Goal: Task Accomplishment & Management: Use online tool/utility

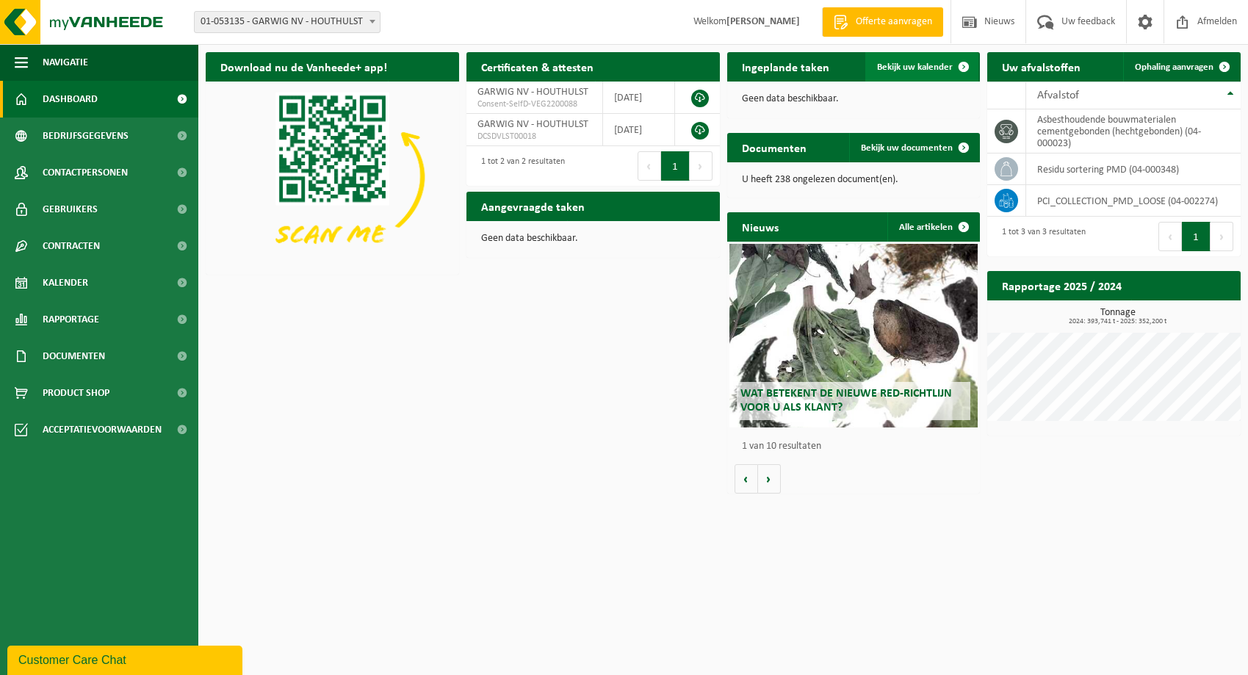
click at [909, 62] on span "Bekijk uw kalender" at bounding box center [915, 67] width 76 height 10
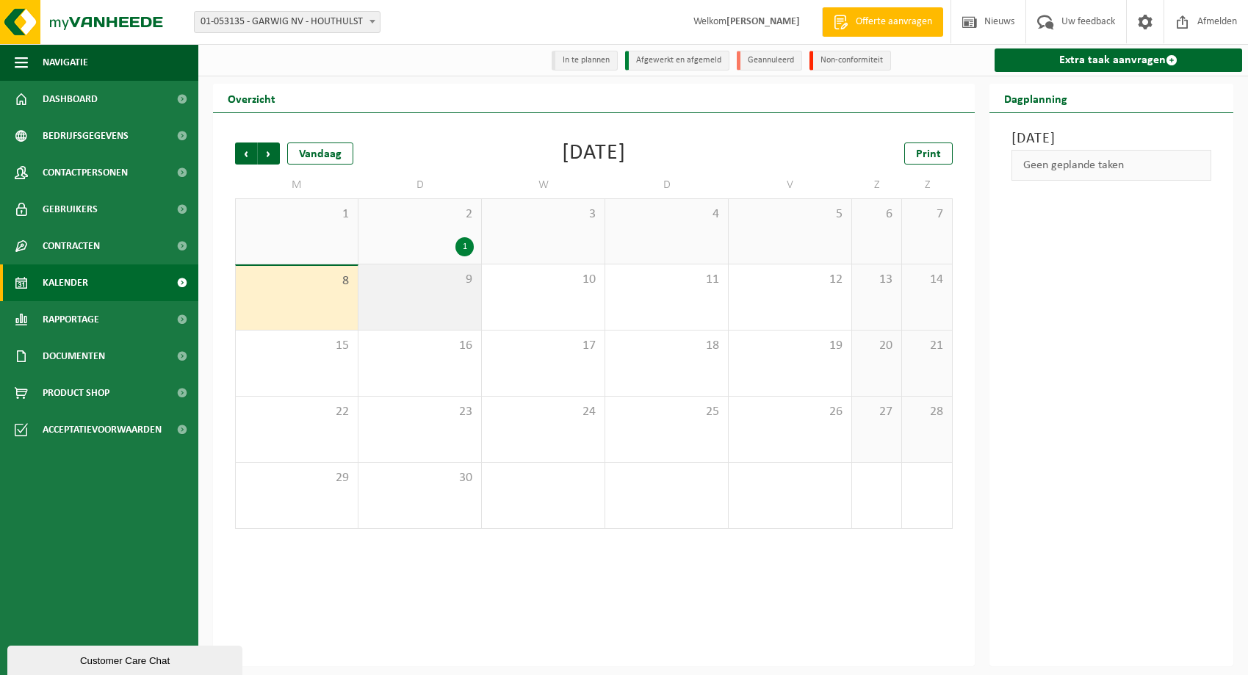
click at [420, 302] on div "9" at bounding box center [419, 296] width 123 height 65
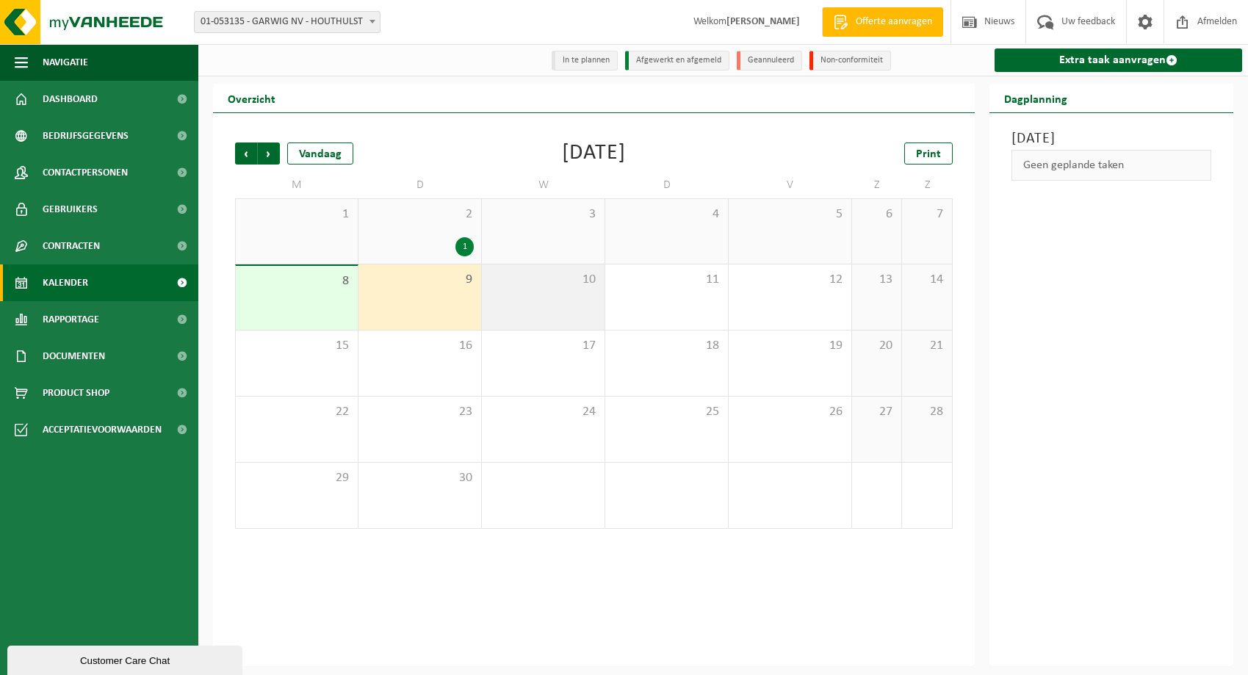
click at [542, 301] on div "10" at bounding box center [543, 296] width 123 height 65
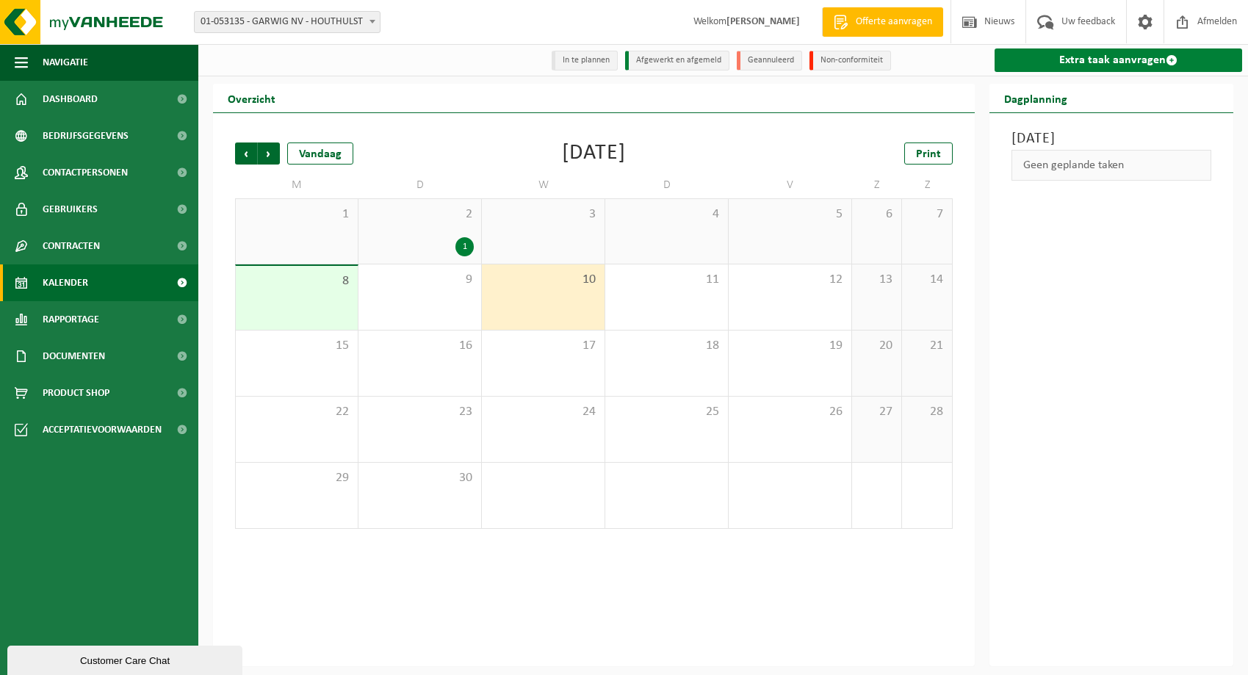
click at [1133, 57] on link "Extra taak aanvragen" at bounding box center [1119, 60] width 248 height 24
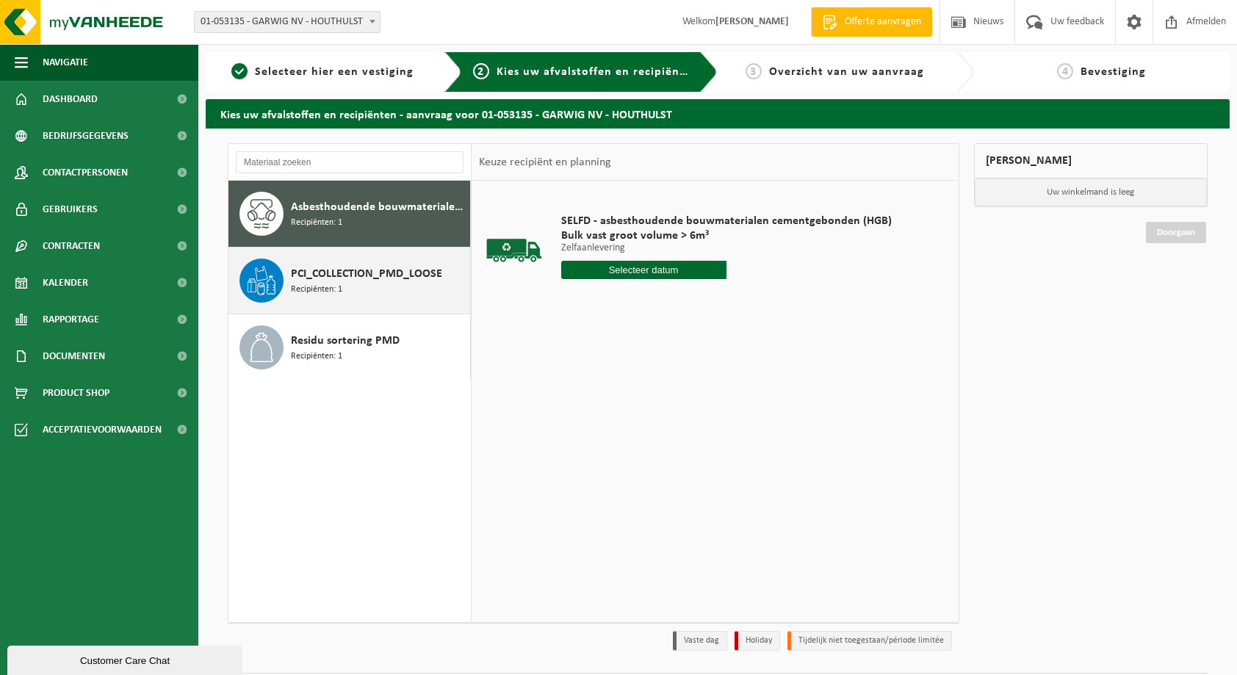
click at [330, 276] on span "PCI_COLLECTION_PMD_LOOSE" at bounding box center [366, 274] width 151 height 18
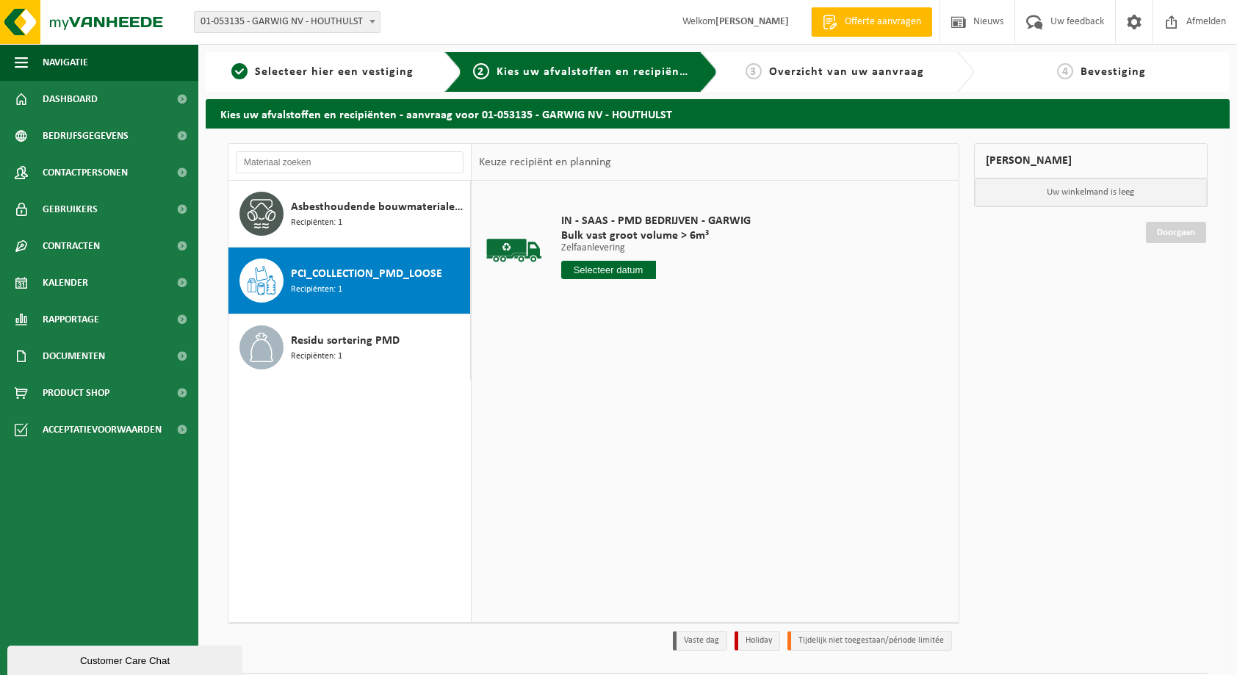
click at [673, 273] on div at bounding box center [656, 270] width 190 height 18
click at [595, 264] on input "text" at bounding box center [608, 270] width 95 height 18
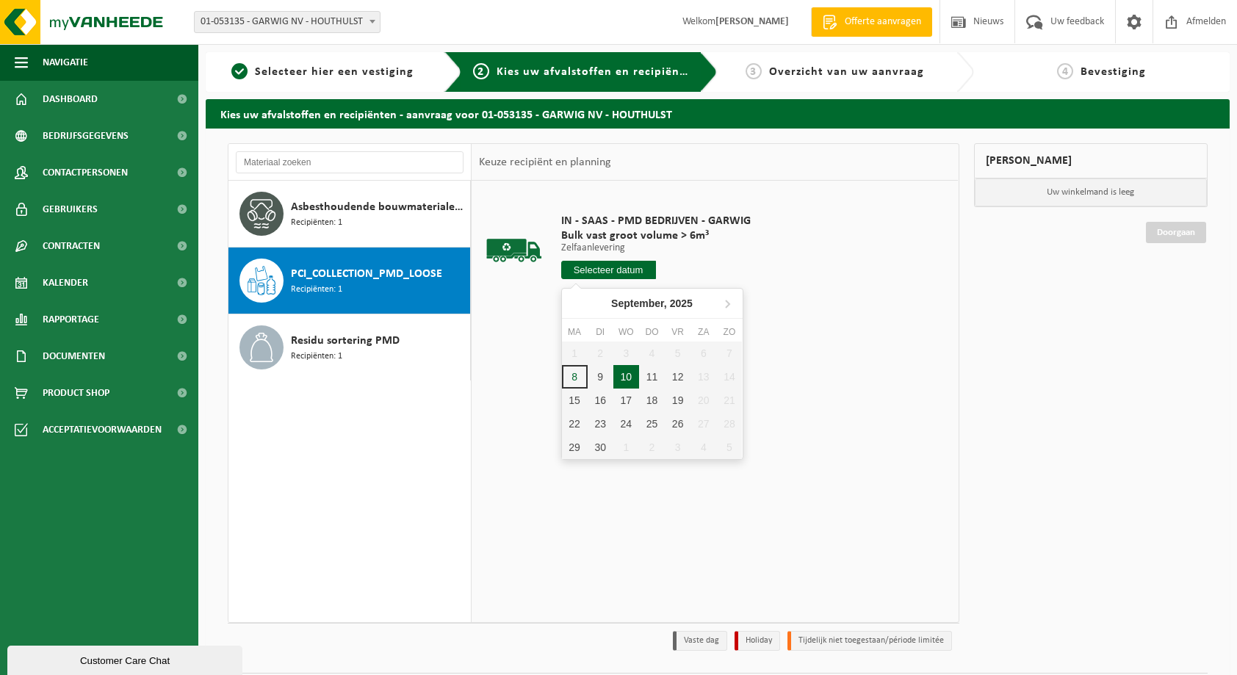
click at [626, 371] on div "10" at bounding box center [626, 377] width 26 height 24
type input "Van 2025-09-10"
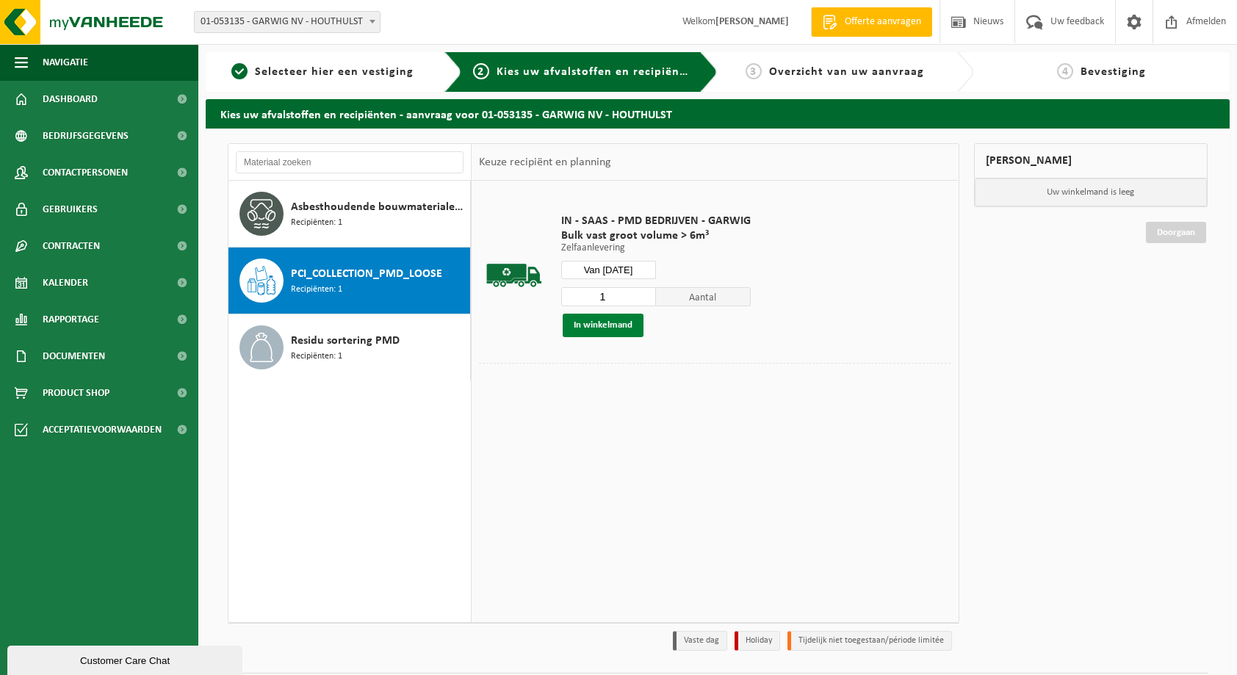
click at [607, 323] on button "In winkelmand" at bounding box center [603, 326] width 81 height 24
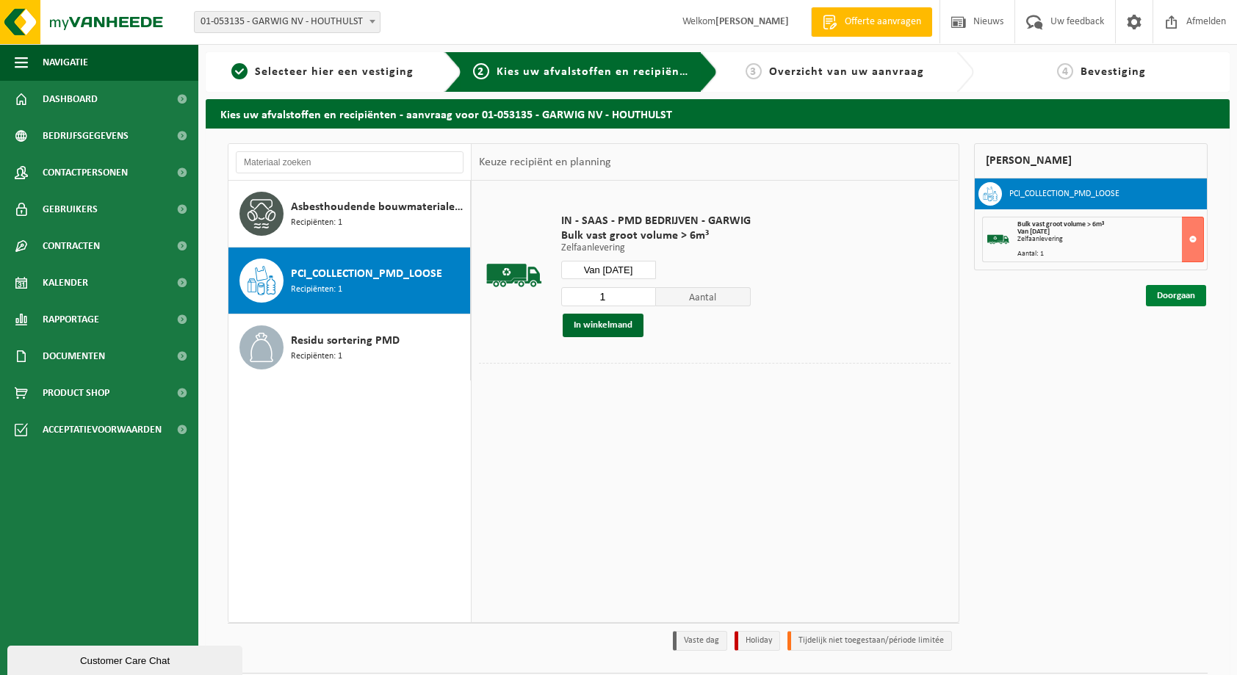
click at [1178, 293] on link "Doorgaan" at bounding box center [1176, 295] width 60 height 21
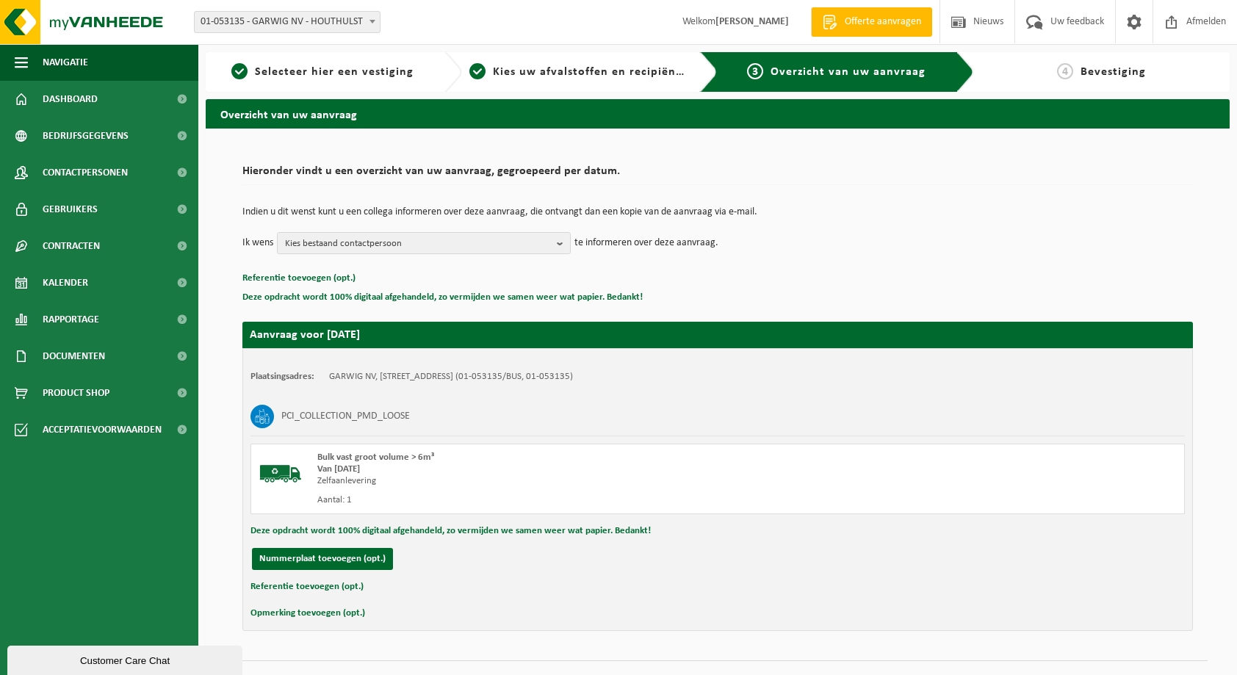
scroll to position [30, 0]
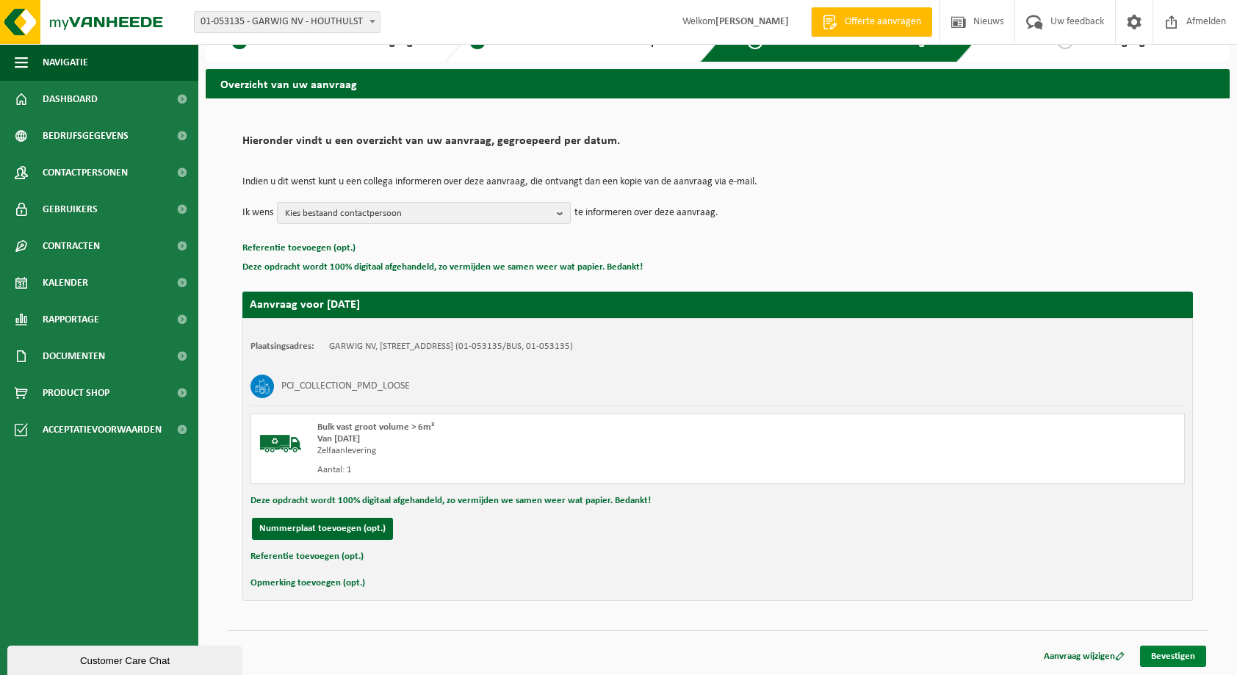
click at [1175, 654] on link "Bevestigen" at bounding box center [1173, 656] width 66 height 21
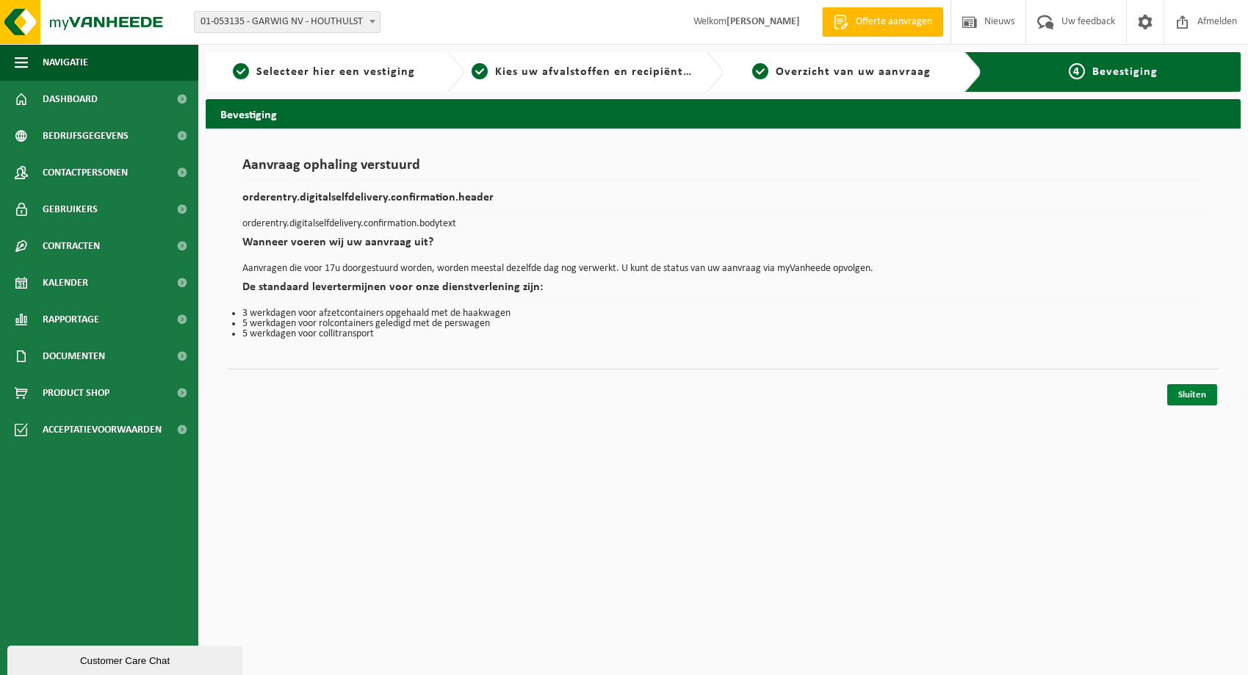
click at [1191, 394] on link "Sluiten" at bounding box center [1192, 394] width 50 height 21
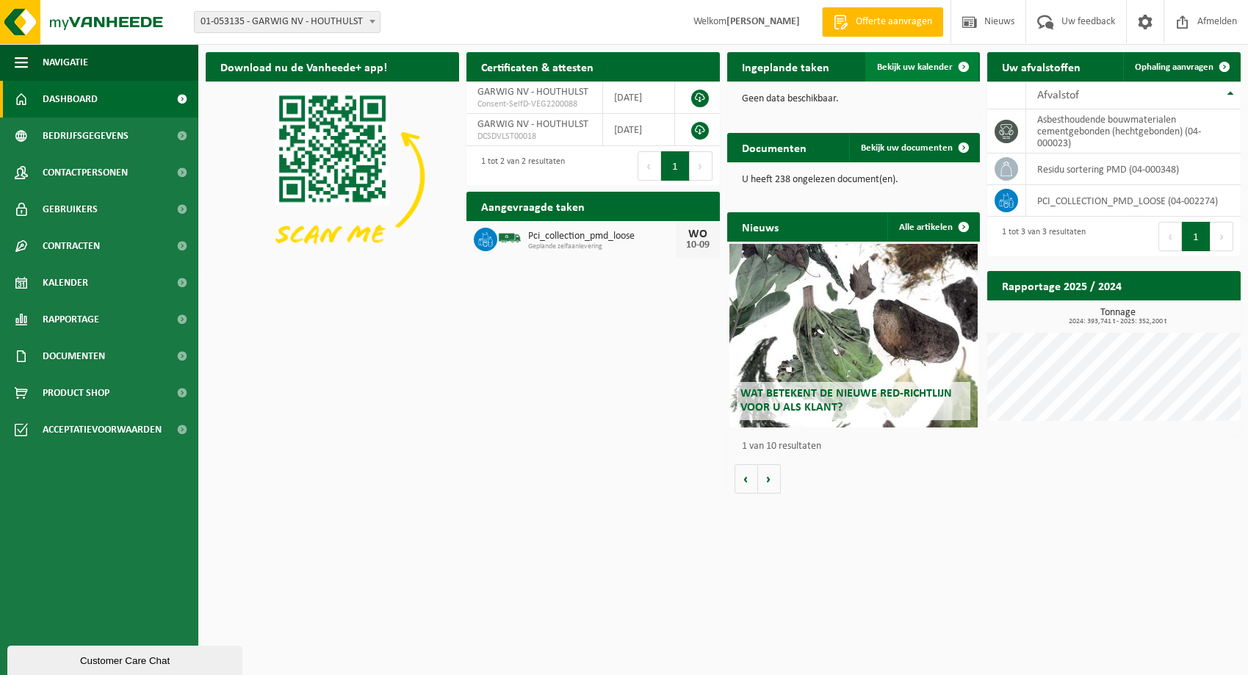
click at [914, 65] on span "Bekijk uw kalender" at bounding box center [915, 67] width 76 height 10
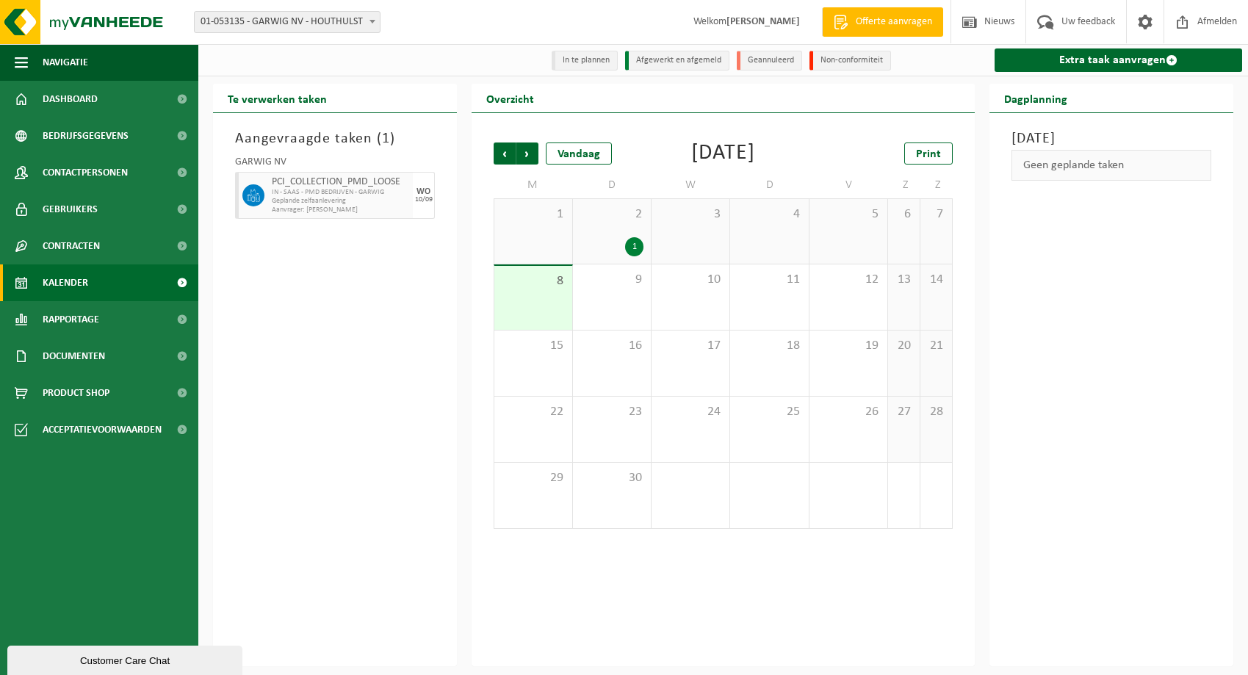
click at [283, 189] on span "IN - SAAS - PMD BEDRIJVEN - GARWIG" at bounding box center [340, 192] width 137 height 9
click at [1103, 55] on link "Extra taak aanvragen" at bounding box center [1119, 60] width 248 height 24
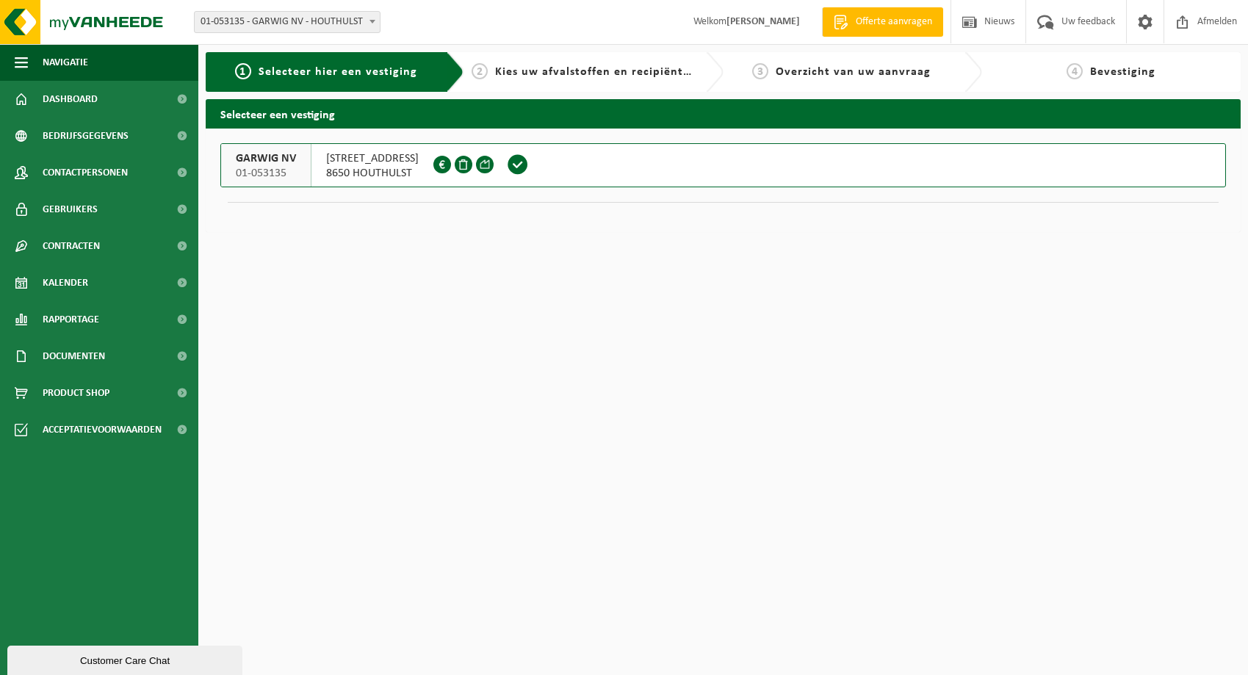
click at [347, 154] on span "POELKAPELLESTRAAT 18" at bounding box center [372, 158] width 93 height 15
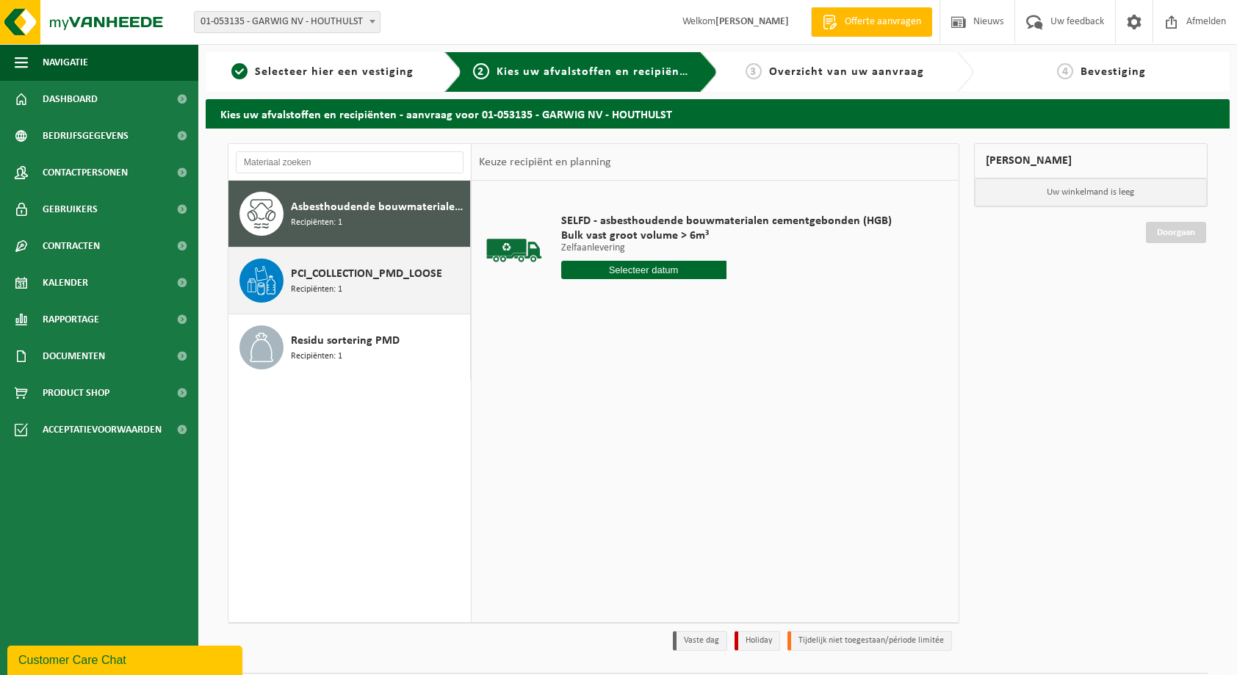
click at [351, 278] on span "PCI_COLLECTION_PMD_LOOSE" at bounding box center [366, 274] width 151 height 18
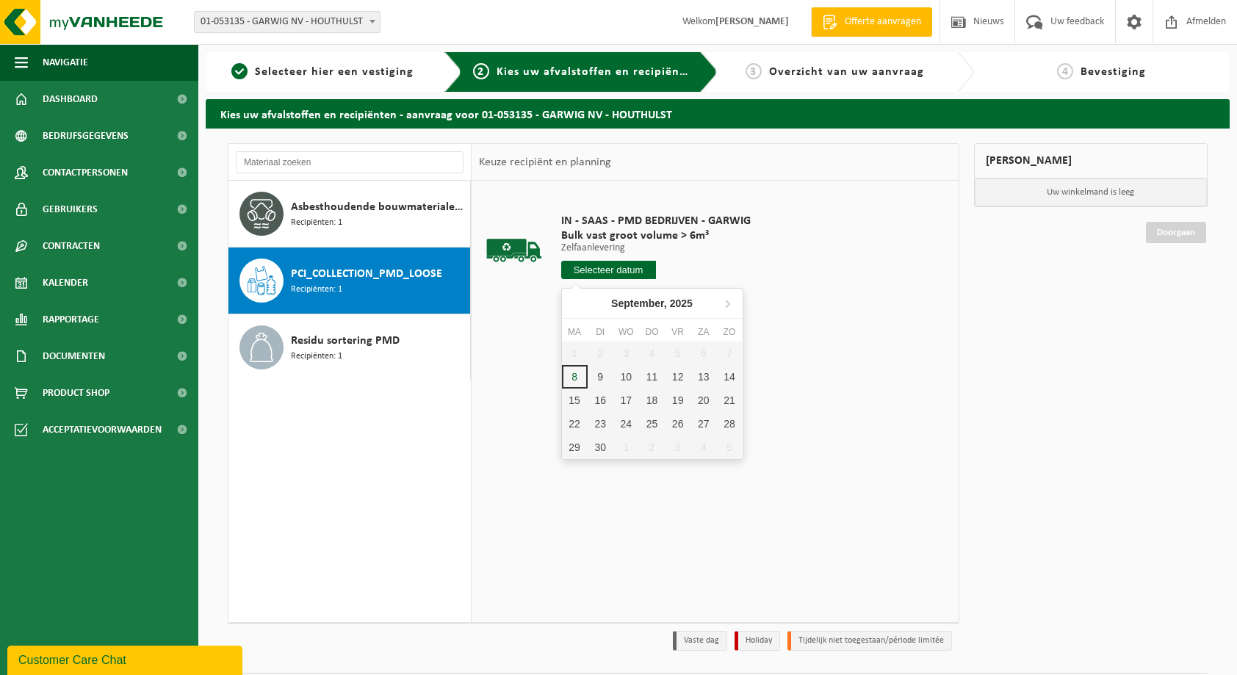
click at [625, 267] on input "text" at bounding box center [608, 270] width 95 height 18
click at [651, 380] on div "11" at bounding box center [652, 377] width 26 height 24
type input "Van [DATE]"
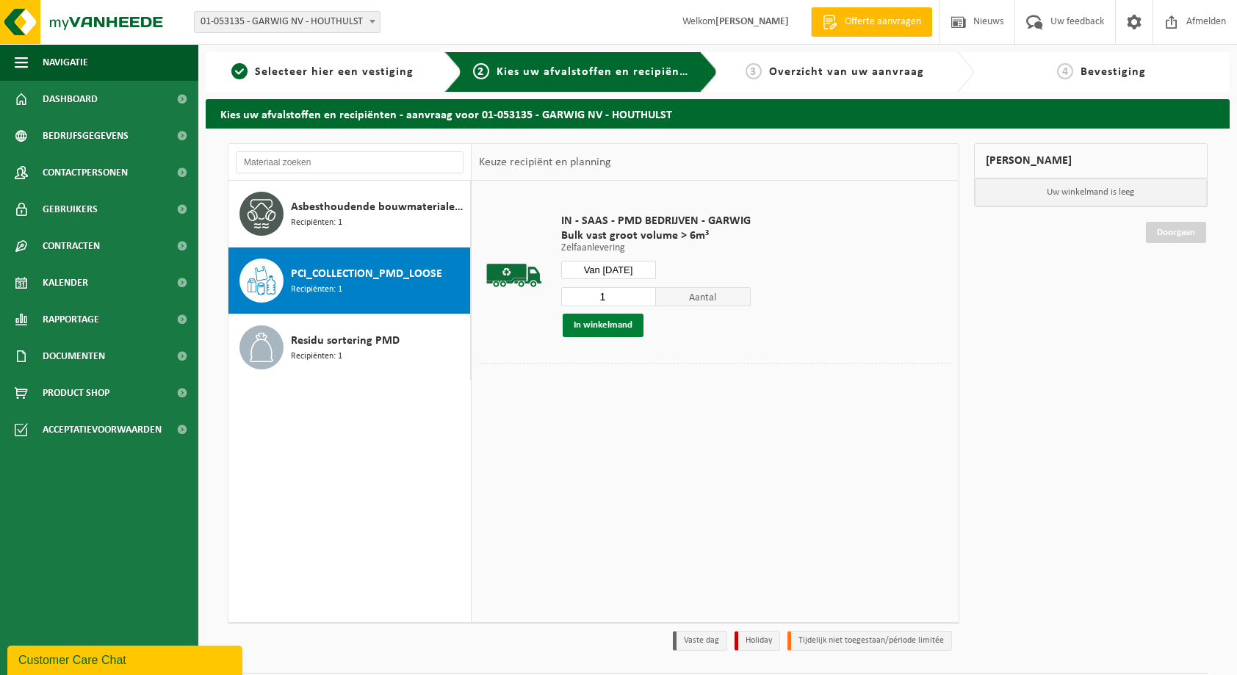
click at [614, 319] on button "In winkelmand" at bounding box center [603, 326] width 81 height 24
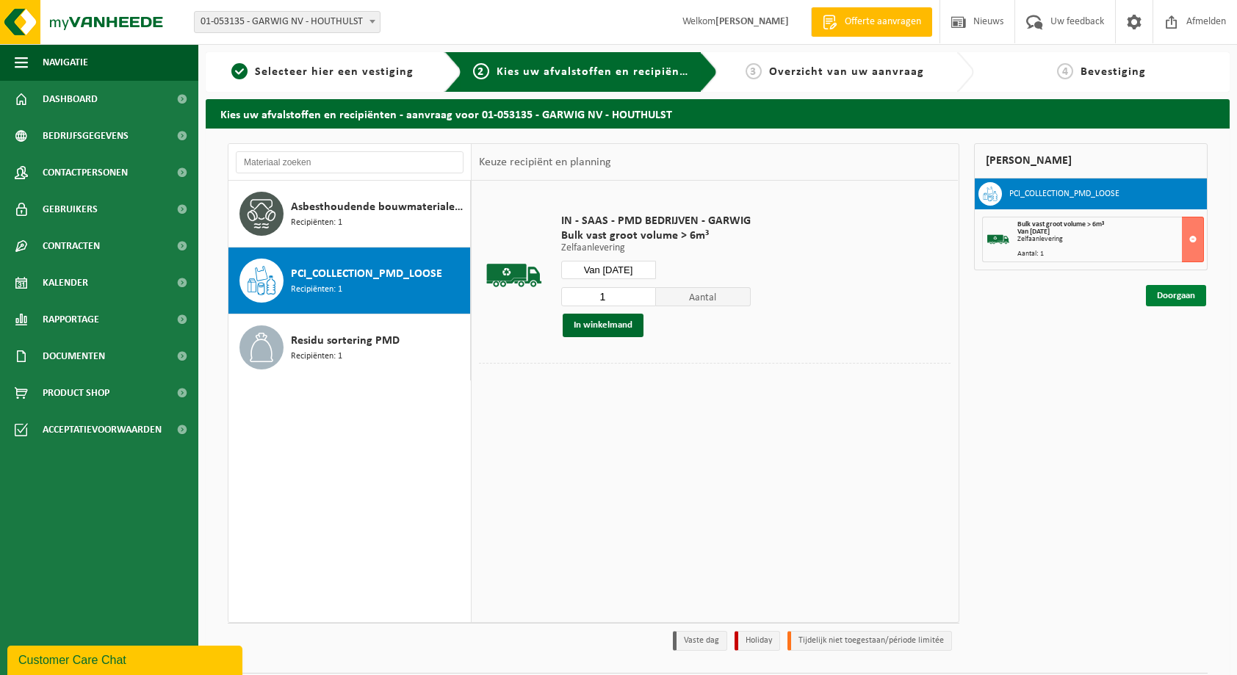
click at [1171, 295] on link "Doorgaan" at bounding box center [1176, 295] width 60 height 21
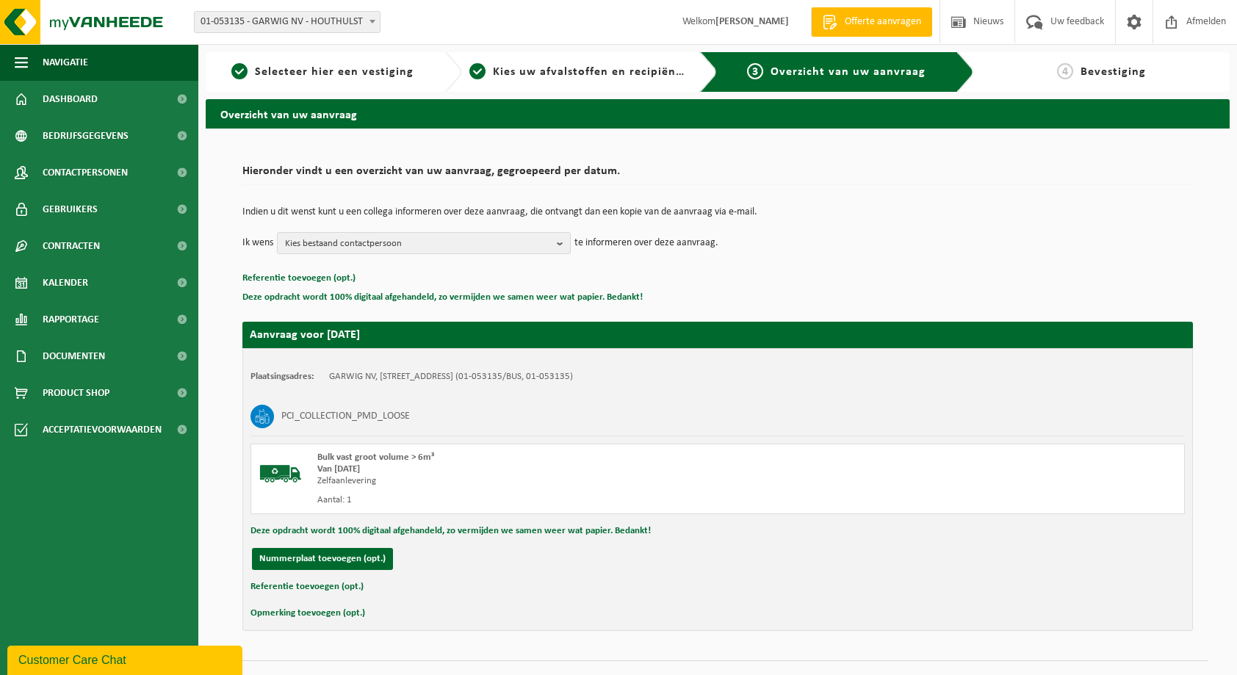
scroll to position [30, 0]
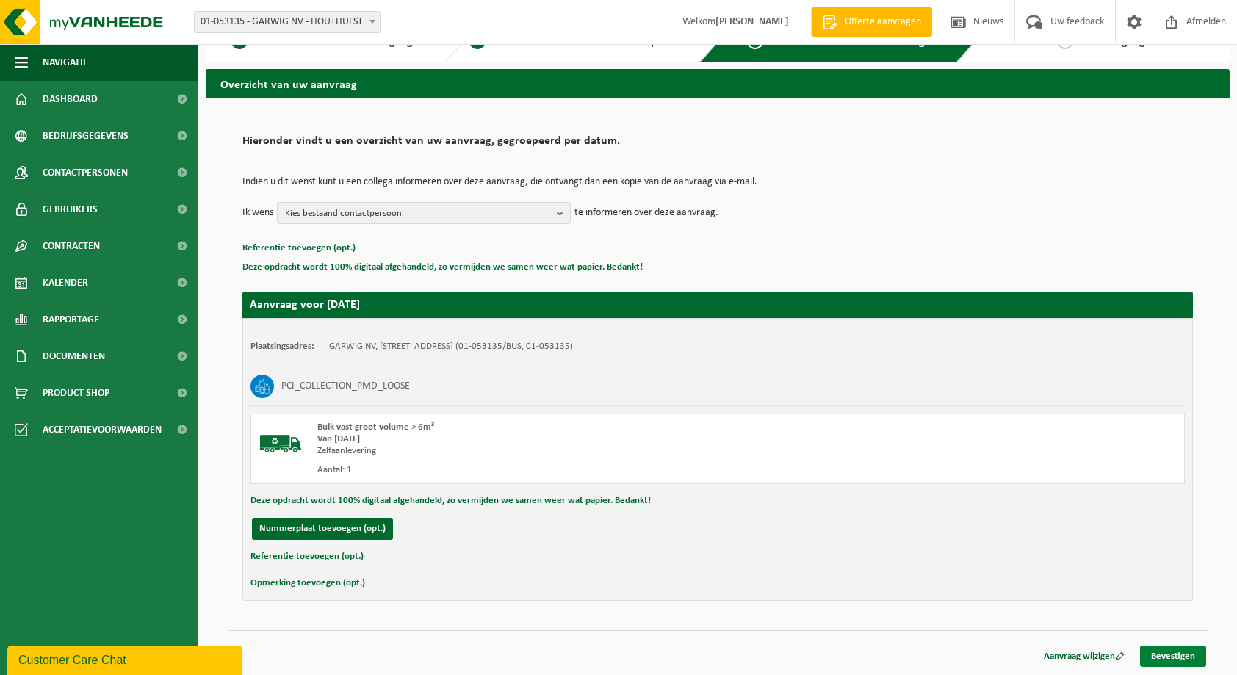
click at [1175, 660] on link "Bevestigen" at bounding box center [1173, 656] width 66 height 21
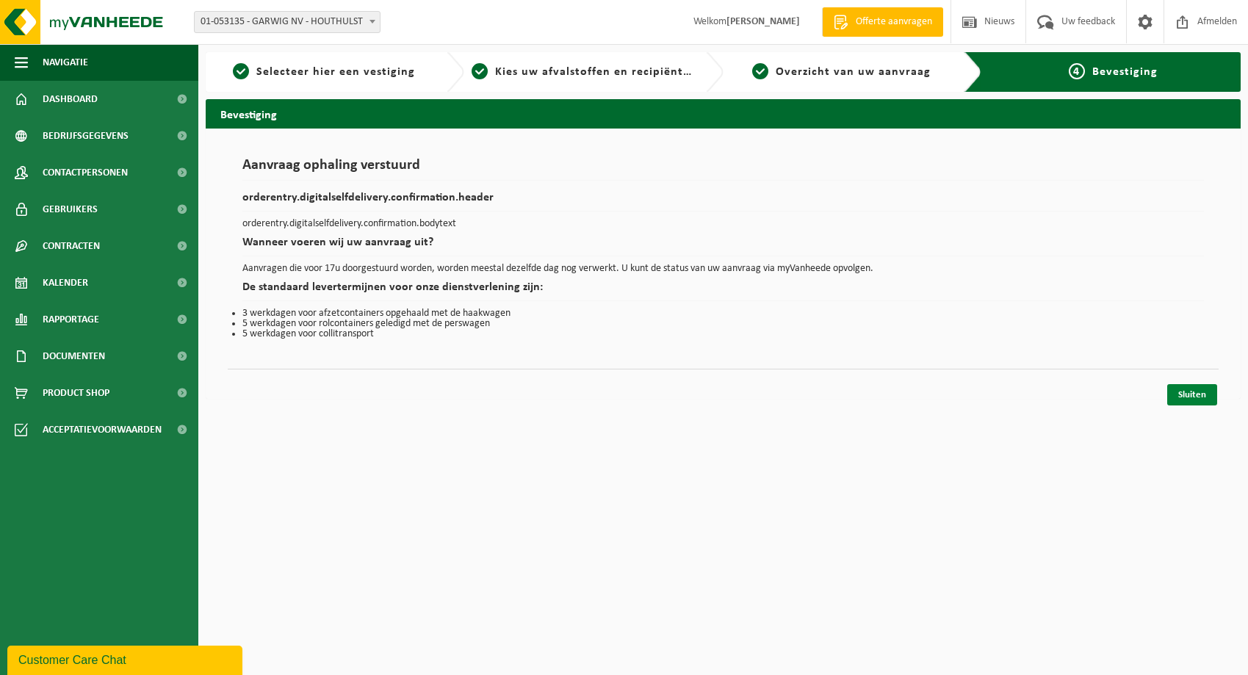
click at [1182, 391] on link "Sluiten" at bounding box center [1192, 394] width 50 height 21
